Goal: Transaction & Acquisition: Purchase product/service

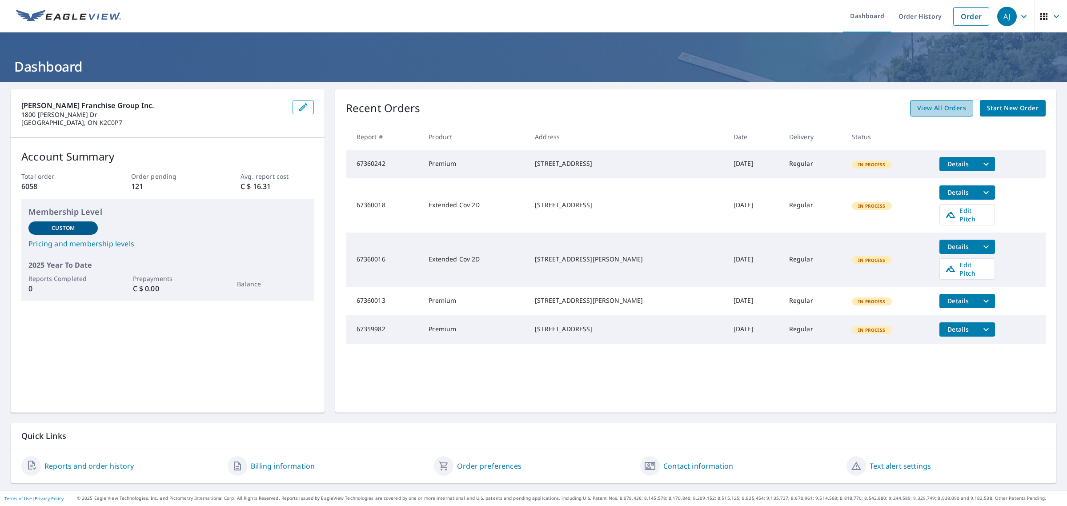
click at [934, 112] on span "View All Orders" at bounding box center [941, 108] width 49 height 11
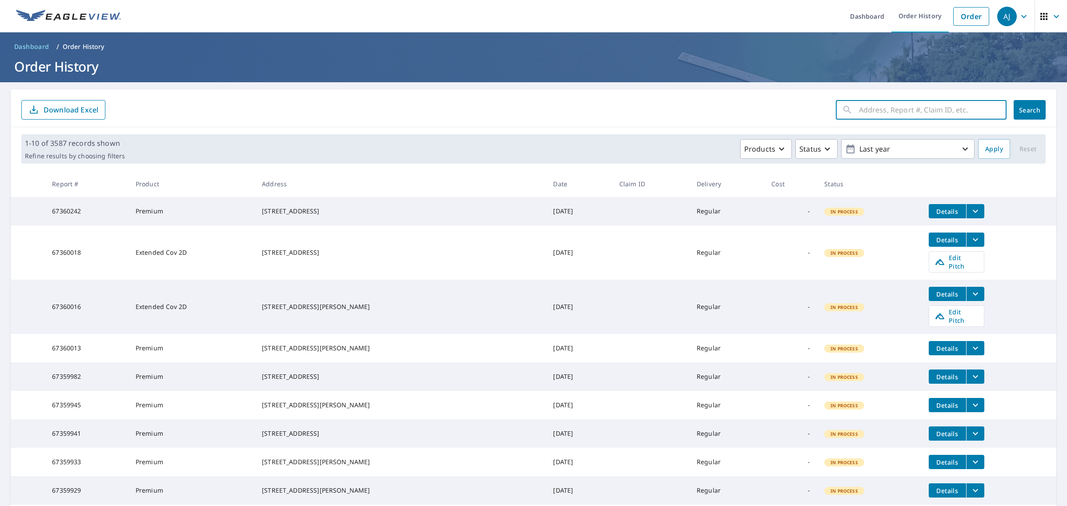
click at [864, 114] on input "text" at bounding box center [933, 109] width 148 height 25
paste input "[STREET_ADDRESS]"
type input "3011 Ontario Street, Vancouver, BC, Canada"
click at [1014, 118] on button "Search" at bounding box center [1030, 110] width 32 height 20
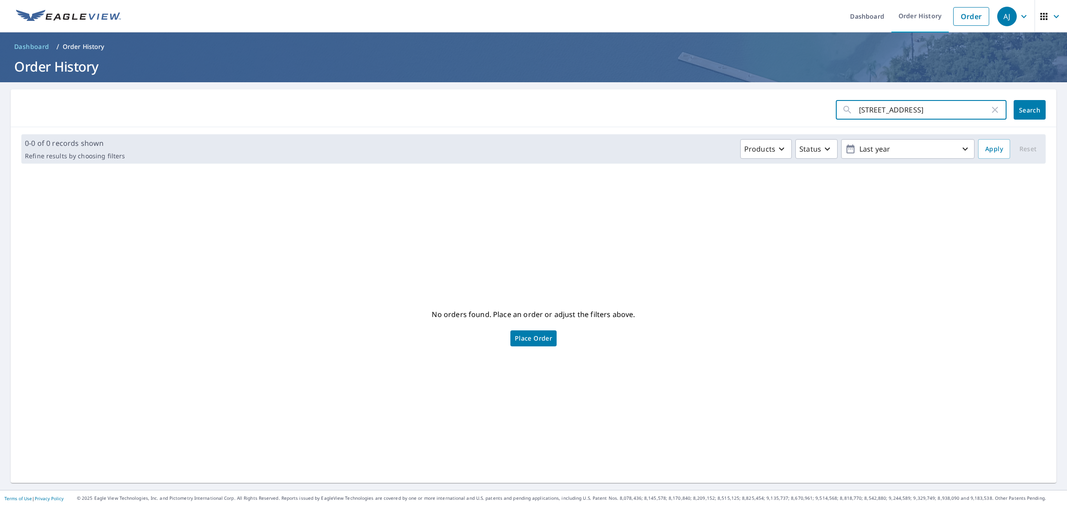
click at [883, 109] on input "3011 Ontario Street, Vancouver, BC, Canada" at bounding box center [924, 109] width 131 height 25
click at [929, 112] on input "3011 Ontario Street, Vancouver, BC, Canada" at bounding box center [924, 109] width 131 height 25
click at [1014, 110] on button "Search" at bounding box center [1030, 110] width 32 height 20
click at [546, 341] on span "Place Order" at bounding box center [533, 338] width 37 height 4
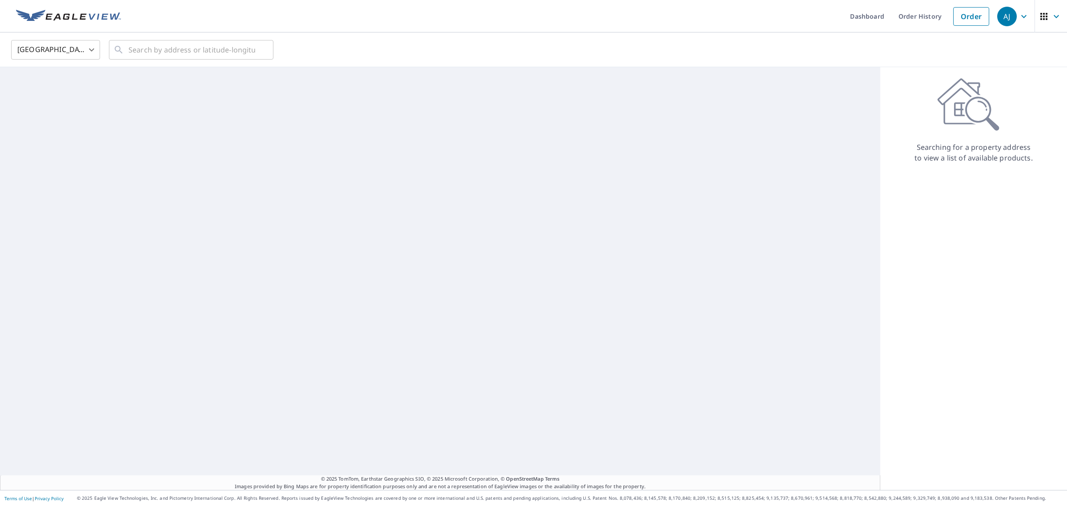
click at [69, 50] on body "[PERSON_NAME] [PERSON_NAME] Dashboard Order History Order AJ United States [GEO…" at bounding box center [533, 253] width 1067 height 506
click at [52, 96] on li "[GEOGRAPHIC_DATA]" at bounding box center [55, 89] width 89 height 16
type input "CA"
click at [150, 47] on input "text" at bounding box center [191, 49] width 127 height 25
click at [163, 50] on input "text" at bounding box center [191, 49] width 127 height 25
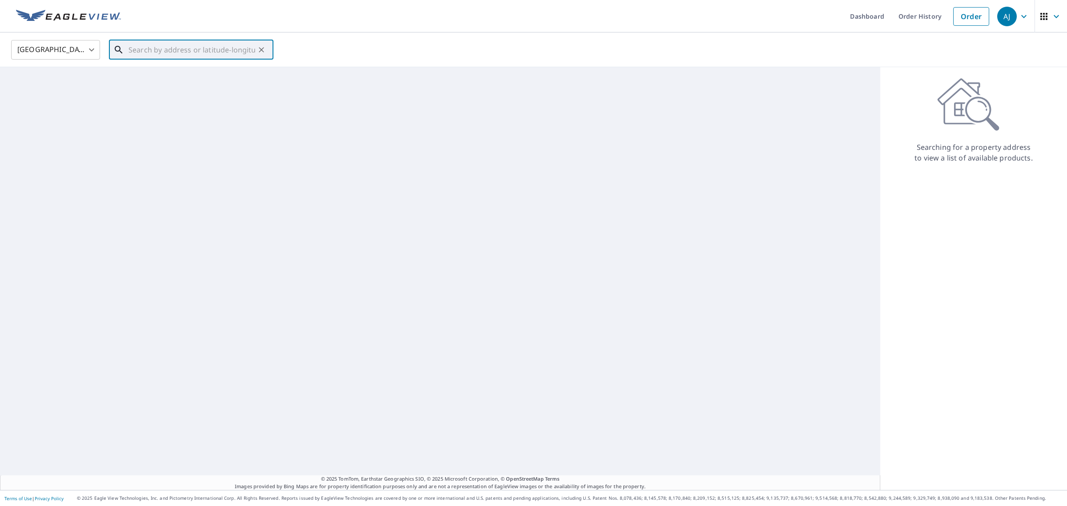
paste input "[STREET_ADDRESS]"
click at [181, 81] on span "[STREET_ADDRESS]" at bounding box center [197, 75] width 140 height 11
type input "[STREET_ADDRESS]"
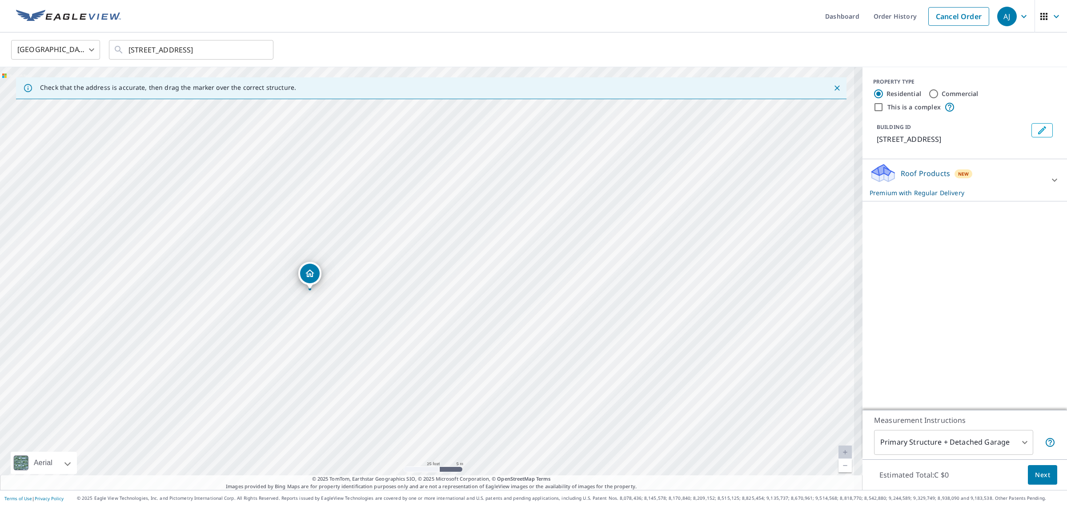
click at [1035, 477] on span "Next" at bounding box center [1042, 475] width 15 height 11
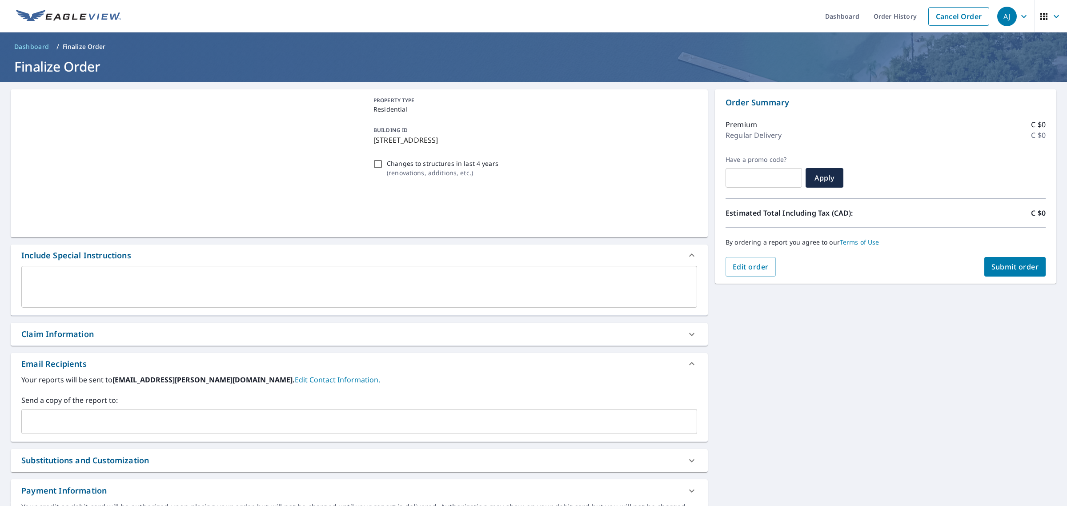
click at [1010, 265] on span "Submit order" at bounding box center [1015, 267] width 48 height 10
checkbox input "true"
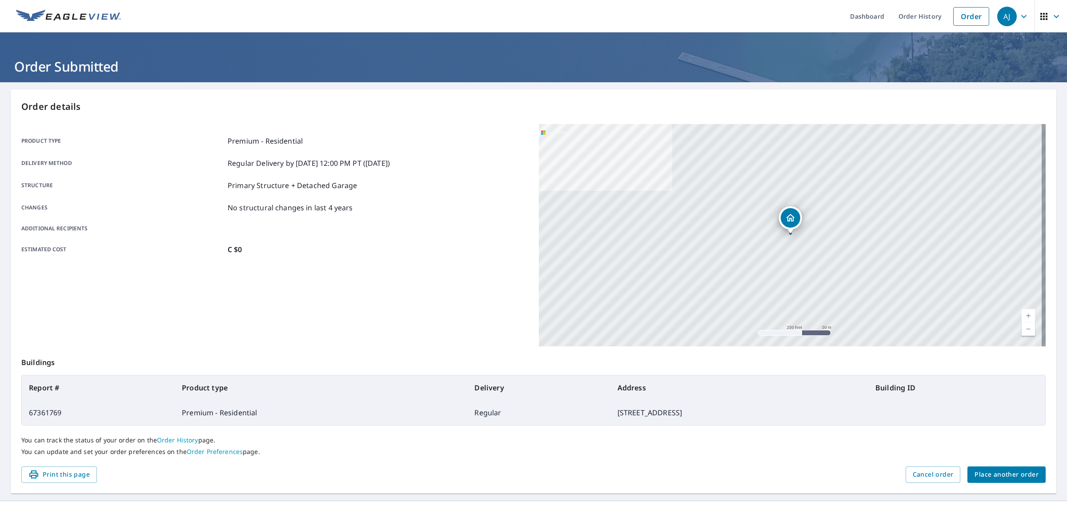
click at [983, 481] on button "Place another order" at bounding box center [1006, 474] width 78 height 16
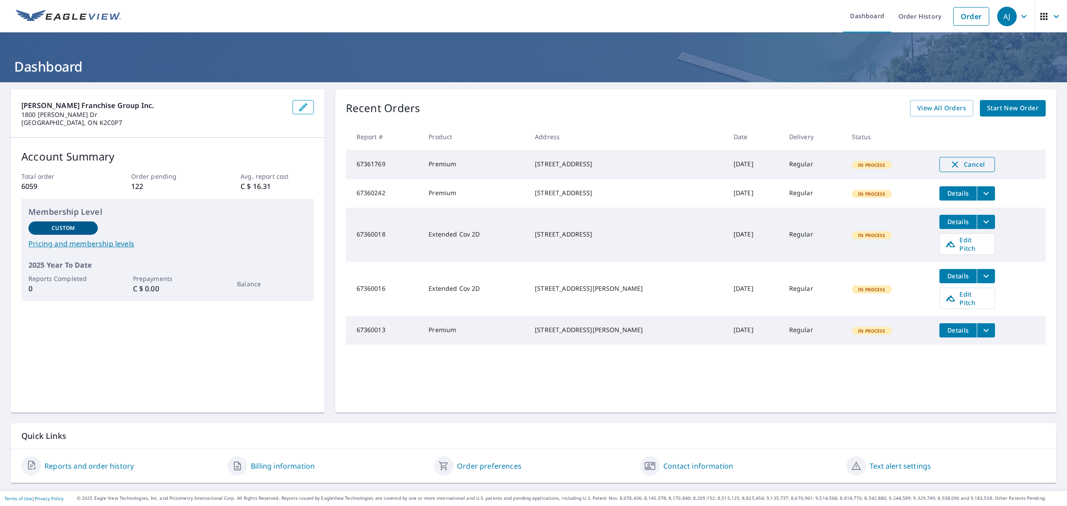
click at [949, 164] on span "Cancel" at bounding box center [967, 164] width 37 height 11
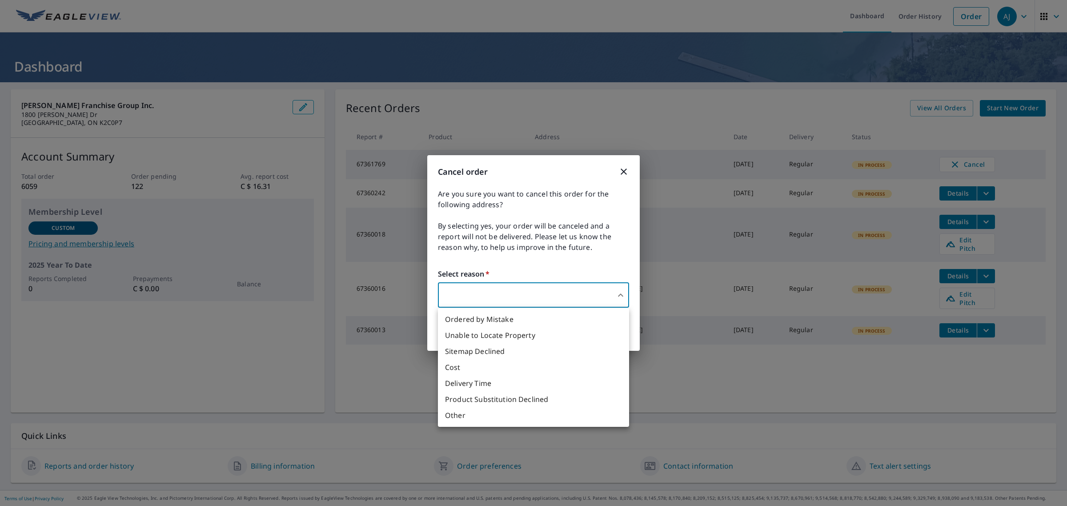
click at [590, 293] on body "AJ AJ Dashboard Order History Order AJ Dashboard Rydel Franchise Group Inc. 180…" at bounding box center [533, 253] width 1067 height 506
click at [461, 419] on li "Other" at bounding box center [533, 415] width 191 height 16
type input "36"
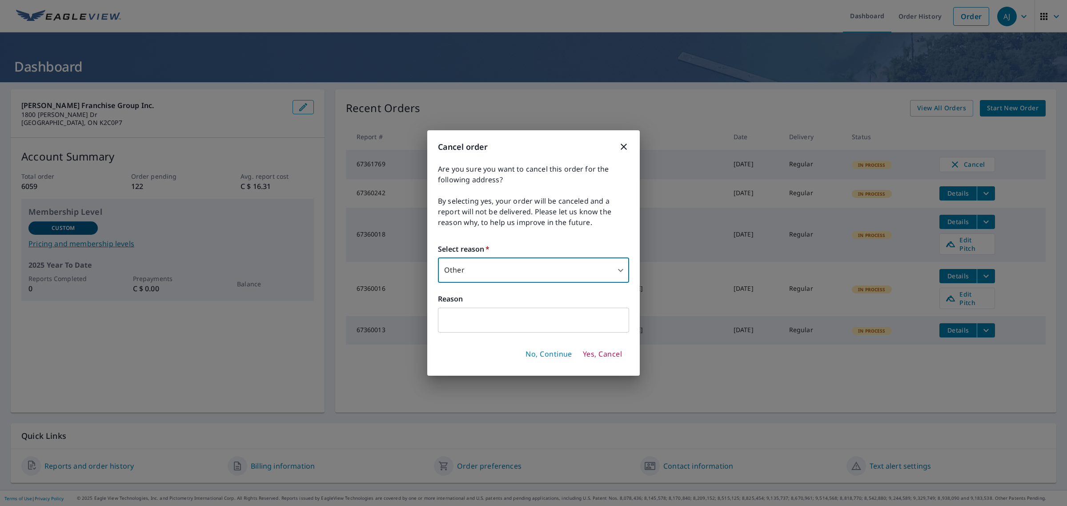
click at [600, 352] on span "Yes, Cancel" at bounding box center [602, 354] width 39 height 10
